Goal: Information Seeking & Learning: Learn about a topic

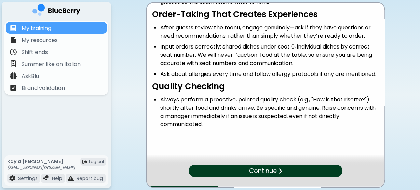
scroll to position [81, 0]
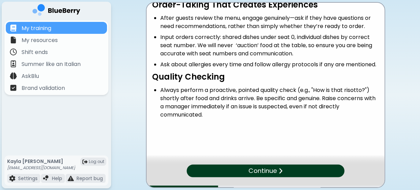
click at [288, 166] on div "Continue" at bounding box center [266, 171] width 158 height 13
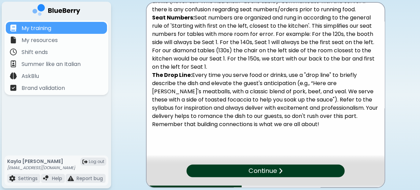
scroll to position [75, 0]
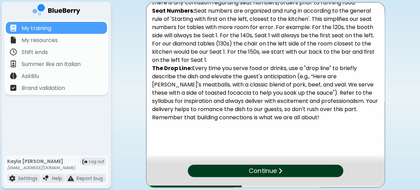
click at [272, 170] on p "Continue" at bounding box center [263, 171] width 28 height 10
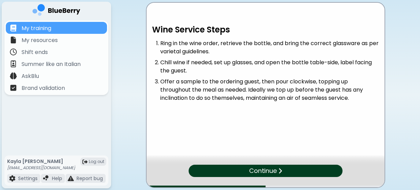
click at [275, 167] on p "Continue" at bounding box center [263, 171] width 28 height 10
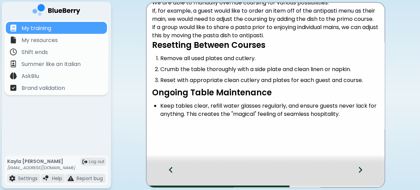
scroll to position [137, 0]
click at [358, 170] on icon at bounding box center [360, 170] width 5 height 8
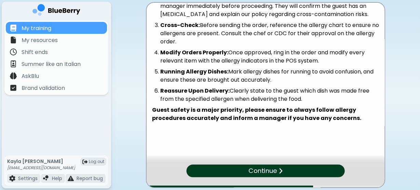
scroll to position [51, 0]
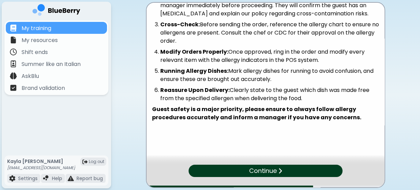
click at [290, 171] on div "Continue" at bounding box center [266, 171] width 154 height 12
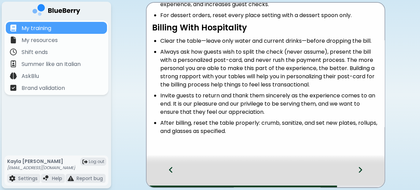
scroll to position [55, 0]
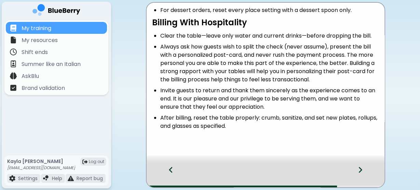
click at [357, 170] on div at bounding box center [364, 176] width 40 height 23
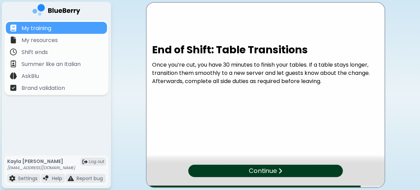
click at [304, 171] on div "Continue" at bounding box center [265, 171] width 155 height 12
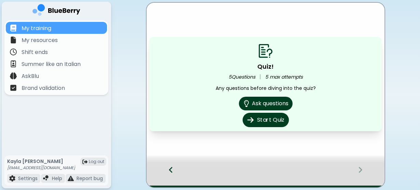
click at [276, 120] on button "Start Quiz" at bounding box center [265, 120] width 46 height 14
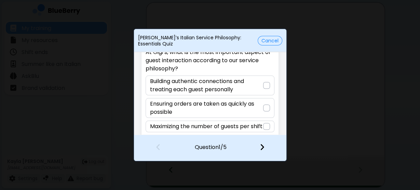
scroll to position [27, 0]
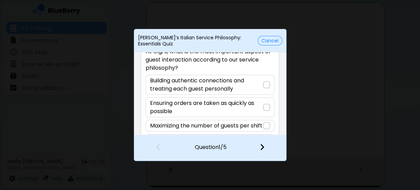
click at [251, 89] on p "Building authentic connections and treating each guest personally" at bounding box center [206, 85] width 113 height 16
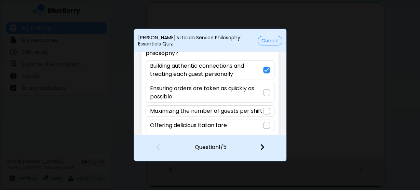
scroll to position [55, 0]
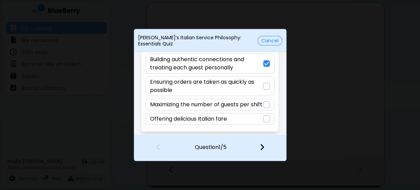
click at [264, 149] on div at bounding box center [266, 147] width 40 height 25
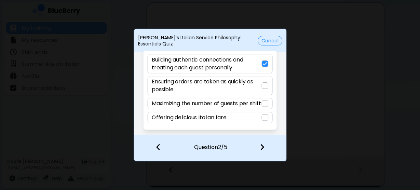
scroll to position [5, 0]
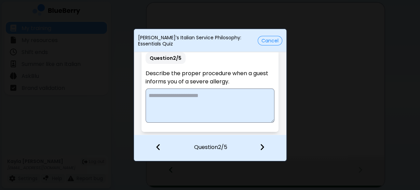
click at [231, 97] on textarea at bounding box center [210, 106] width 129 height 34
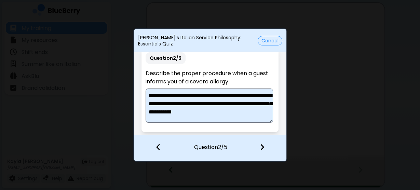
scroll to position [2, 0]
type textarea "**********"
click at [260, 150] on img at bounding box center [262, 147] width 5 height 8
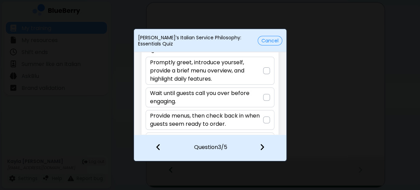
scroll to position [44, 0]
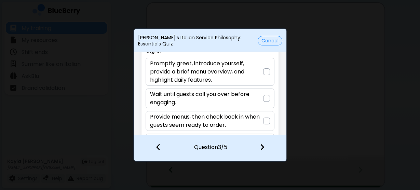
click at [248, 76] on p "Promptly greet, introduce yourself, provide a brief menu overview, and highligh…" at bounding box center [206, 72] width 113 height 25
click at [263, 150] on img at bounding box center [262, 147] width 5 height 8
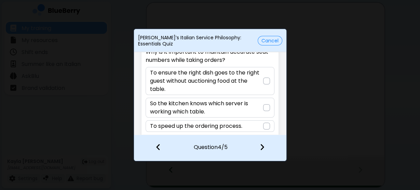
scroll to position [27, 0]
click at [265, 83] on div at bounding box center [266, 80] width 7 height 7
click at [260, 146] on img at bounding box center [262, 147] width 5 height 8
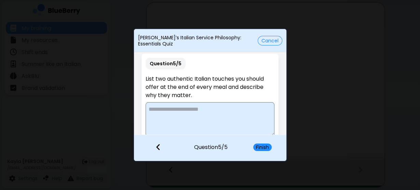
scroll to position [0, 0]
click at [247, 114] on textarea at bounding box center [210, 119] width 129 height 34
drag, startPoint x: 179, startPoint y: 111, endPoint x: 148, endPoint y: 108, distance: 30.9
click at [148, 108] on textarea "**********" at bounding box center [210, 119] width 128 height 34
paste textarea "**********"
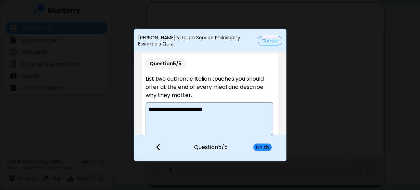
drag, startPoint x: 221, startPoint y: 108, endPoint x: 143, endPoint y: 108, distance: 78.0
click at [143, 108] on div "**********" at bounding box center [210, 100] width 137 height 92
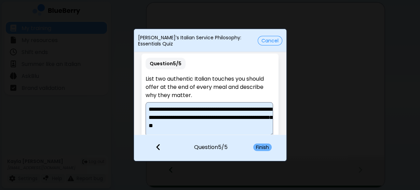
type textarea "**********"
click at [263, 150] on button "Finish" at bounding box center [262, 148] width 18 height 8
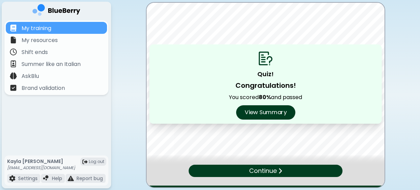
click at [250, 112] on button "View Summary" at bounding box center [265, 112] width 59 height 14
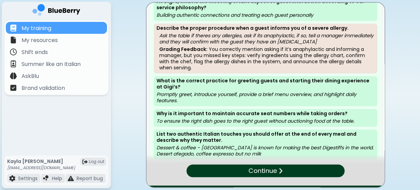
scroll to position [28, 0]
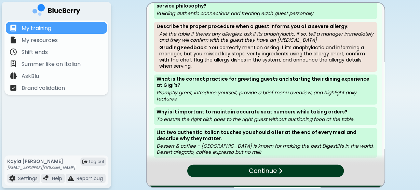
click at [251, 168] on p "Continue" at bounding box center [263, 171] width 28 height 10
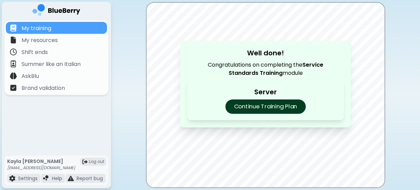
click at [259, 107] on p "Continue Training Plan" at bounding box center [265, 107] width 80 height 14
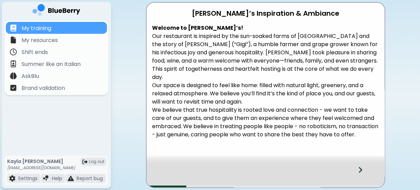
click at [362, 169] on icon at bounding box center [360, 170] width 3 height 6
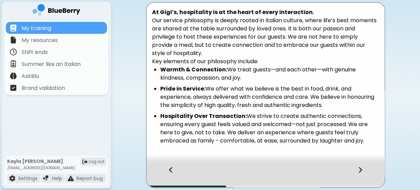
click at [172, 169] on icon at bounding box center [171, 170] width 5 height 8
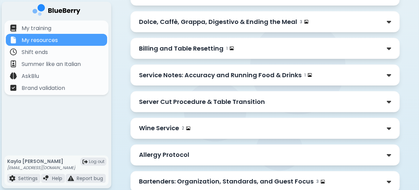
scroll to position [534, 0]
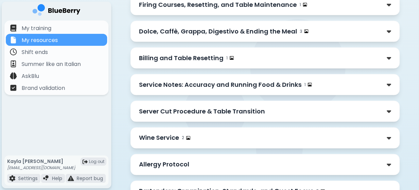
click at [227, 27] on p "Dolce, Caffè, Grappa, Digestivo & Ending the Meal" at bounding box center [218, 32] width 158 height 10
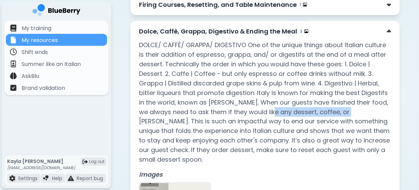
drag, startPoint x: 360, startPoint y: 110, endPoint x: 283, endPoint y: 113, distance: 77.4
click at [283, 113] on p "DOLCE/ CAFFÈ/ GRAPPA/ DIGESTIVO One of the unique things about Italian culture …" at bounding box center [265, 102] width 252 height 124
copy p "dessert, coffee, or [PERSON_NAME]."
